Goal: Information Seeking & Learning: Learn about a topic

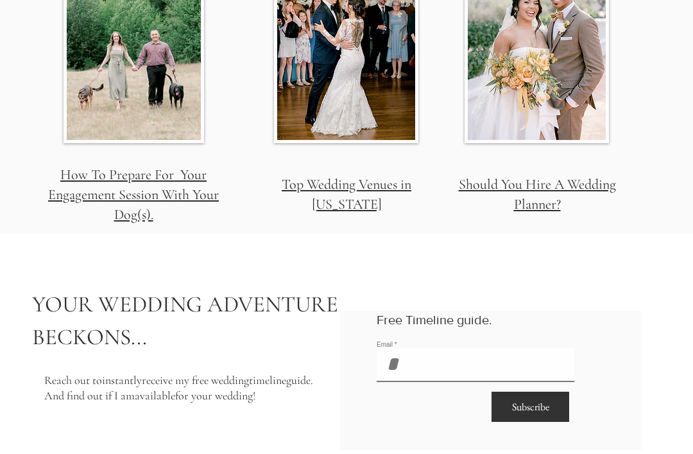
scroll to position [4534, 0]
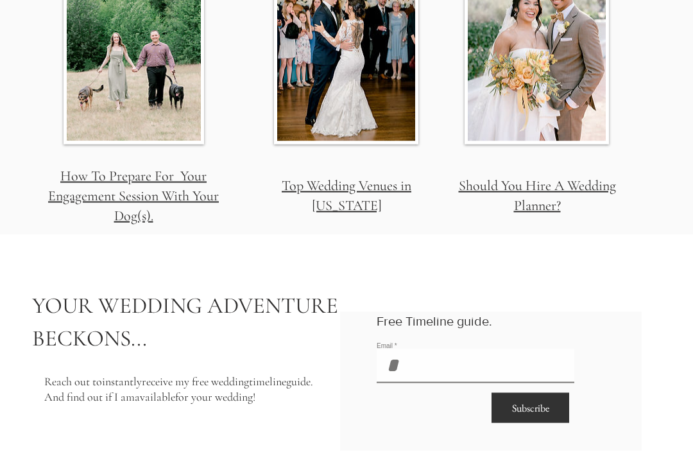
click at [352, 177] on link "Top Wedding Venues in [US_STATE]" at bounding box center [347, 195] width 130 height 37
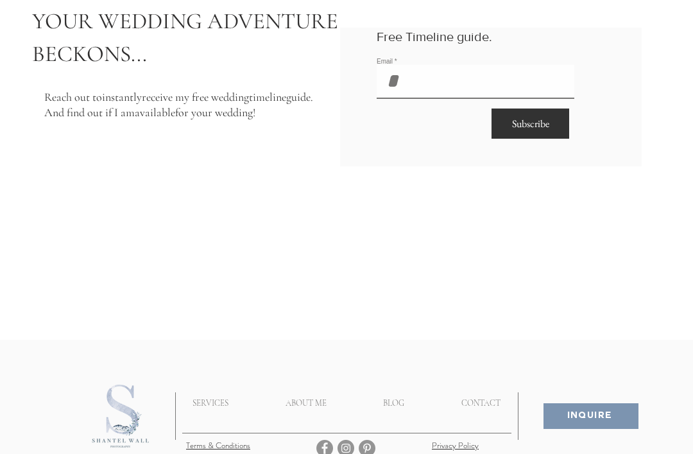
scroll to position [4842, 0]
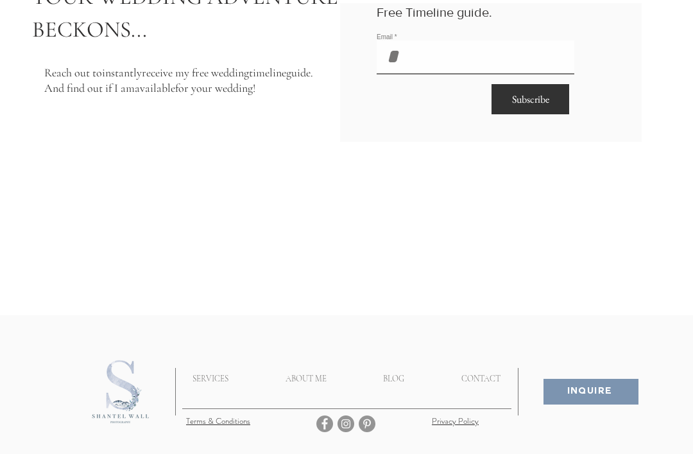
click at [314, 362] on p "ABOUT ME" at bounding box center [306, 378] width 54 height 32
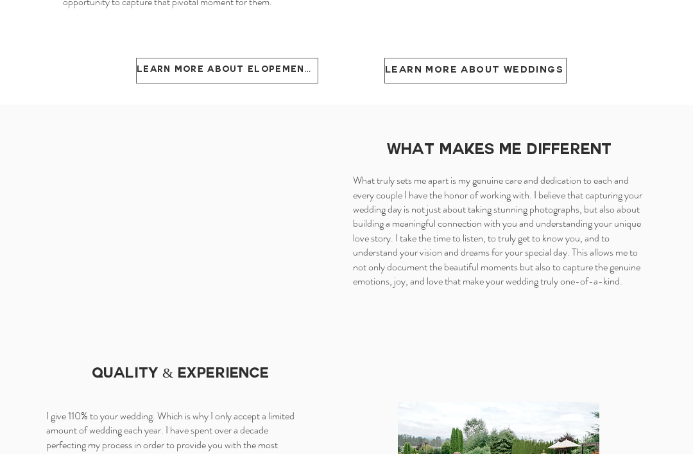
scroll to position [1022, 0]
click at [532, 77] on span "Learn more about weddings" at bounding box center [474, 71] width 178 height 11
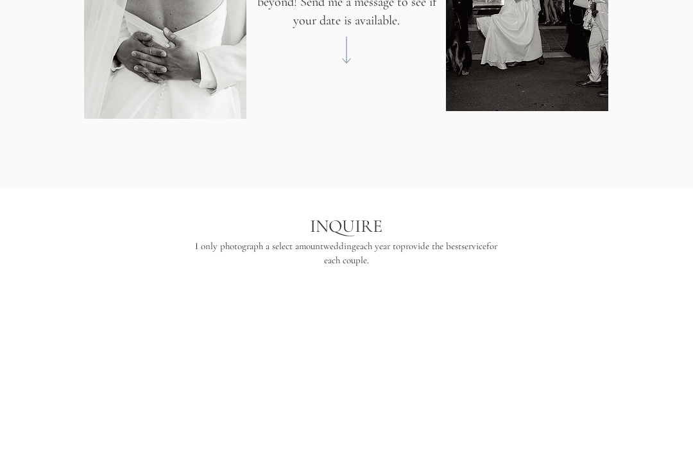
scroll to position [5352, 0]
